Goal: Transaction & Acquisition: Subscribe to service/newsletter

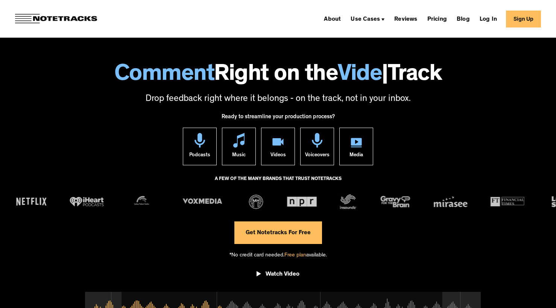
click at [265, 225] on link "Get Notetracks For Free" at bounding box center [278, 232] width 88 height 23
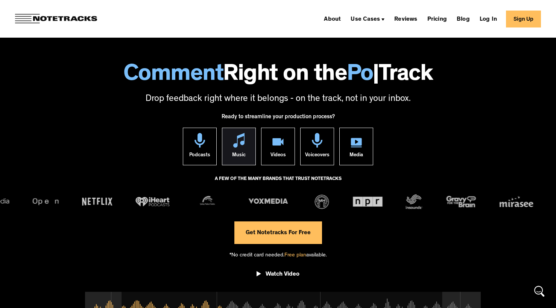
click at [236, 150] on div "Music" at bounding box center [239, 155] width 14 height 17
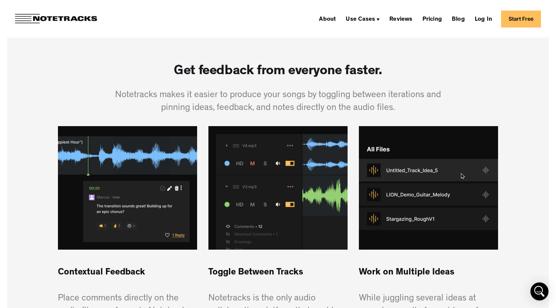
scroll to position [464, 0]
